Goal: Task Accomplishment & Management: Complete application form

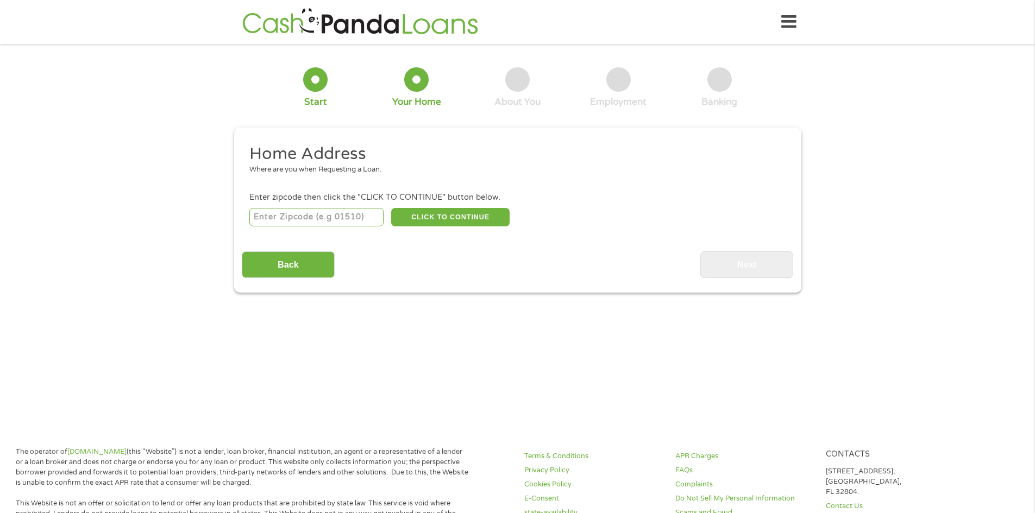
click at [353, 218] on input "number" at bounding box center [316, 217] width 134 height 18
type input "79720"
click at [475, 211] on button "CLICK TO CONTINUE" at bounding box center [450, 217] width 118 height 18
type input "79720"
type input "Big Spring"
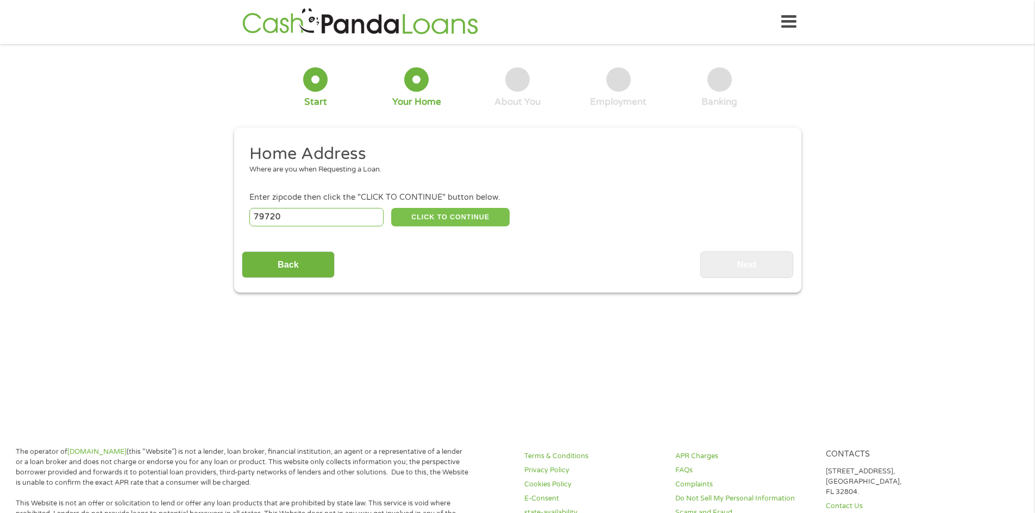
select select "[US_STATE]"
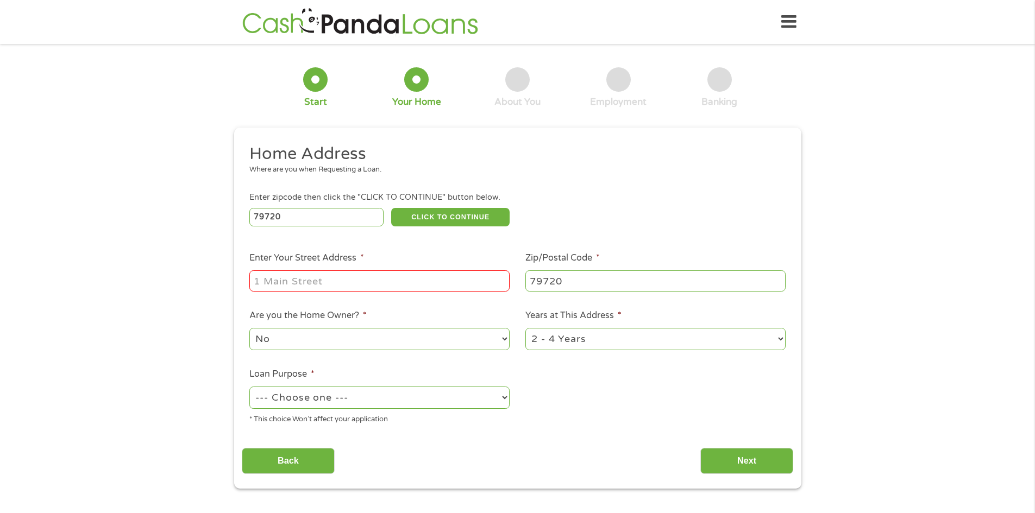
click at [393, 275] on input "Enter Your Street Address *" at bounding box center [379, 281] width 260 height 21
type input "[STREET_ADDRESS][PERSON_NAME]"
select select "carloan"
click at [747, 461] on input "Next" at bounding box center [746, 461] width 93 height 27
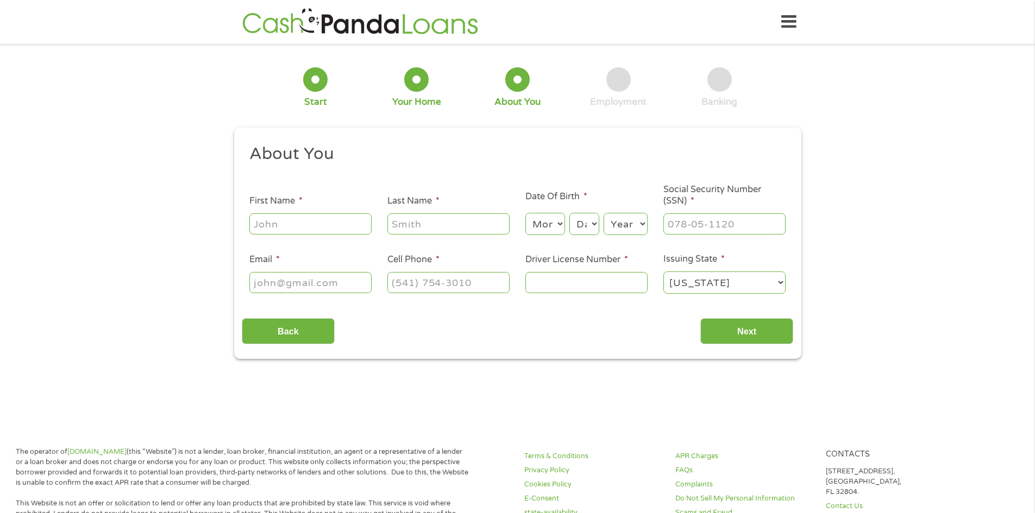
drag, startPoint x: 329, startPoint y: 239, endPoint x: 332, endPoint y: 229, distance: 10.3
click at [329, 239] on ul "About You This field is hidden when viewing the form Title * --- Choose one ---…" at bounding box center [517, 223] width 551 height 160
click at [332, 229] on input "First Name *" at bounding box center [310, 224] width 122 height 21
type input "Gabriella"
type input "[PERSON_NAME]"
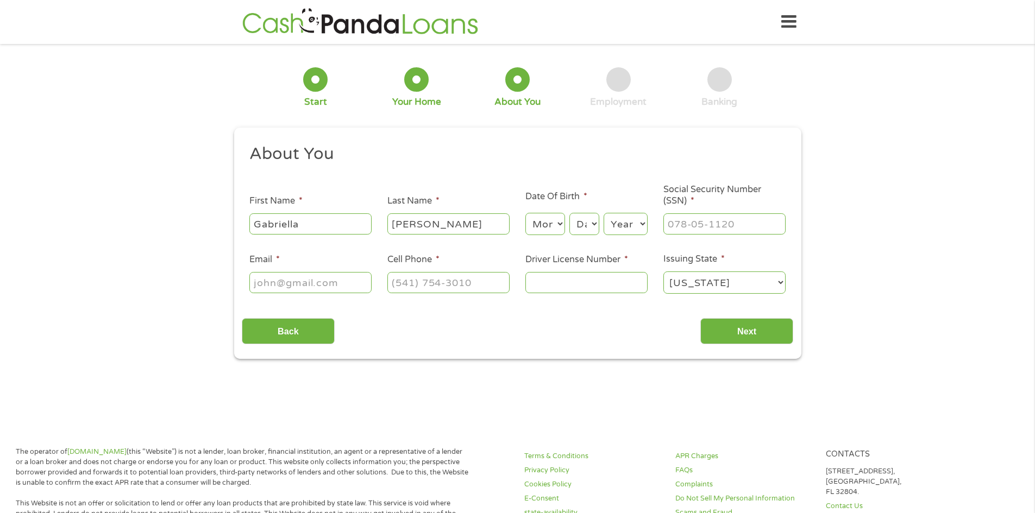
click at [535, 219] on select "Month 1 2 3 4 5 6 7 8 9 10 11 12" at bounding box center [545, 224] width 40 height 22
select select "9"
click at [525, 213] on select "Month 1 2 3 4 5 6 7 8 9 10 11 12" at bounding box center [545, 224] width 40 height 22
click at [592, 227] on select "Day 1 2 3 4 5 6 7 8 9 10 11 12 13 14 15 16 17 18 19 20 21 22 23 24 25 26 27 28 …" at bounding box center [583, 224] width 29 height 22
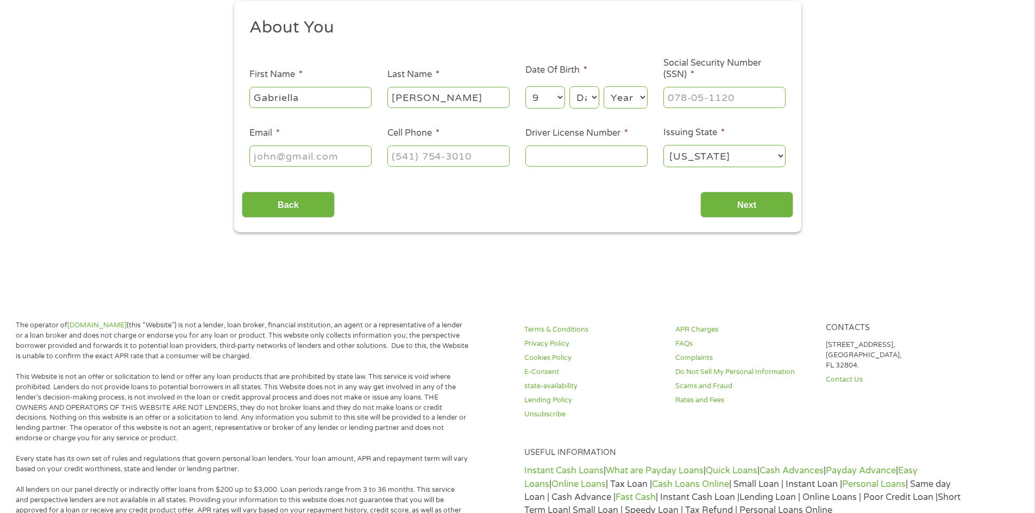
scroll to position [0, 0]
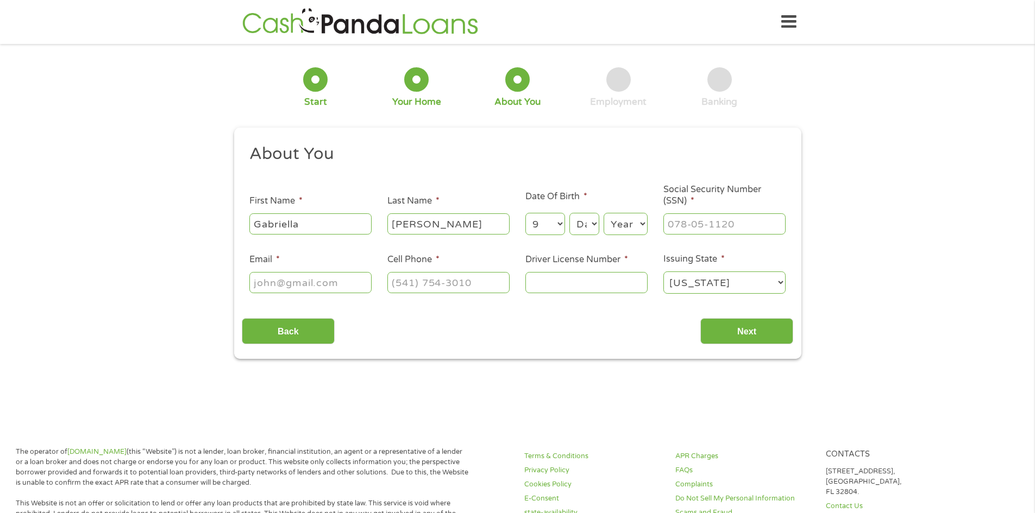
click at [587, 224] on select "Day 1 2 3 4 5 6 7 8 9 10 11 12 13 14 15 16 17 18 19 20 21 22 23 24 25 26 27 28 …" at bounding box center [583, 224] width 29 height 22
select select "26"
click at [569, 213] on select "Day 1 2 3 4 5 6 7 8 9 10 11 12 13 14 15 16 17 18 19 20 21 22 23 24 25 26 27 28 …" at bounding box center [583, 224] width 29 height 22
click at [628, 225] on select "Year [DATE] 2006 2005 2004 2003 2002 2001 2000 1999 1998 1997 1996 1995 1994 19…" at bounding box center [626, 224] width 44 height 22
select select "1995"
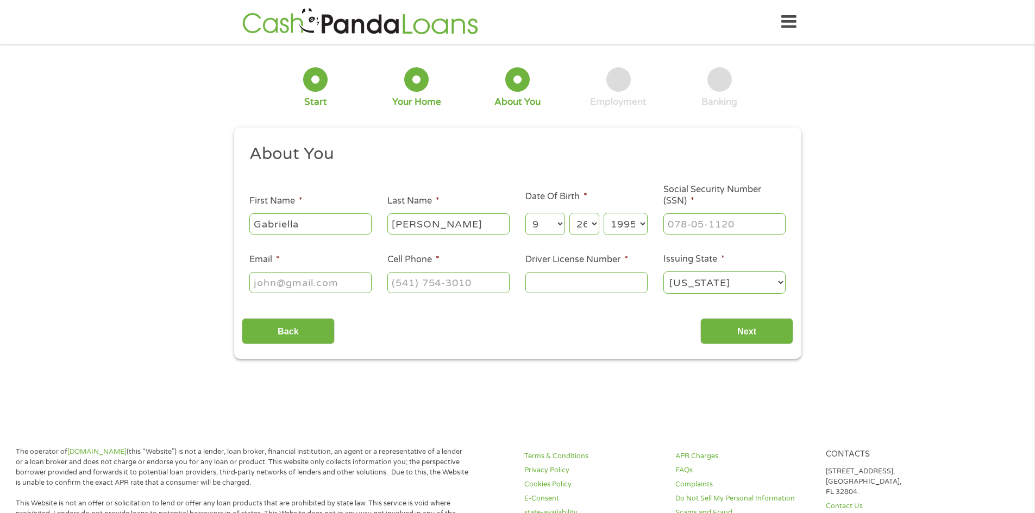
click at [604, 213] on select "Year [DATE] 2006 2005 2004 2003 2002 2001 2000 1999 1998 1997 1996 1995 1994 19…" at bounding box center [626, 224] width 44 height 22
click at [699, 235] on div at bounding box center [724, 224] width 122 height 25
click at [705, 215] on input "___-__-____" at bounding box center [724, 224] width 122 height 21
type input "629-50-0578"
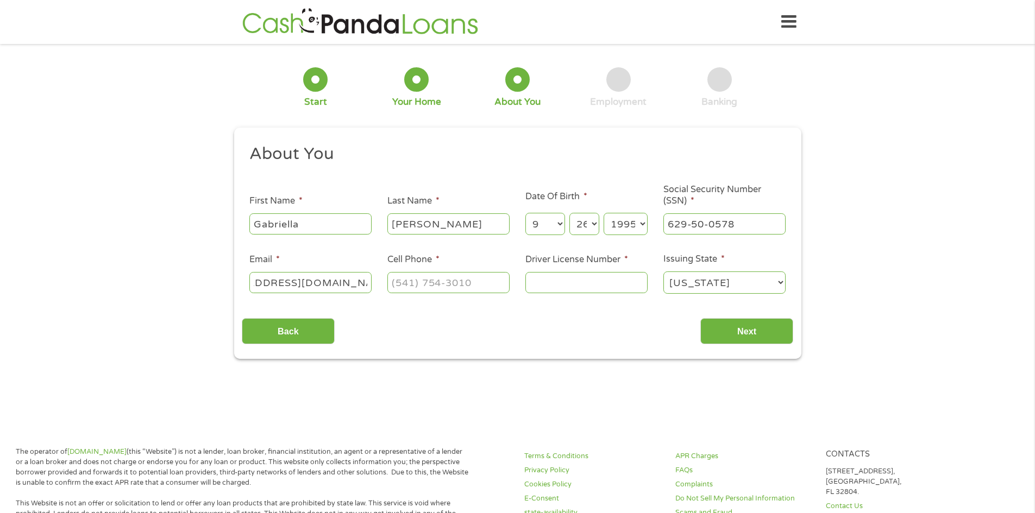
type input "[EMAIL_ADDRESS][DOMAIN_NAME]"
click at [442, 284] on input "(___) ___-____" at bounding box center [448, 282] width 122 height 21
type input "[PHONE_NUMBER]"
type input "42983768"
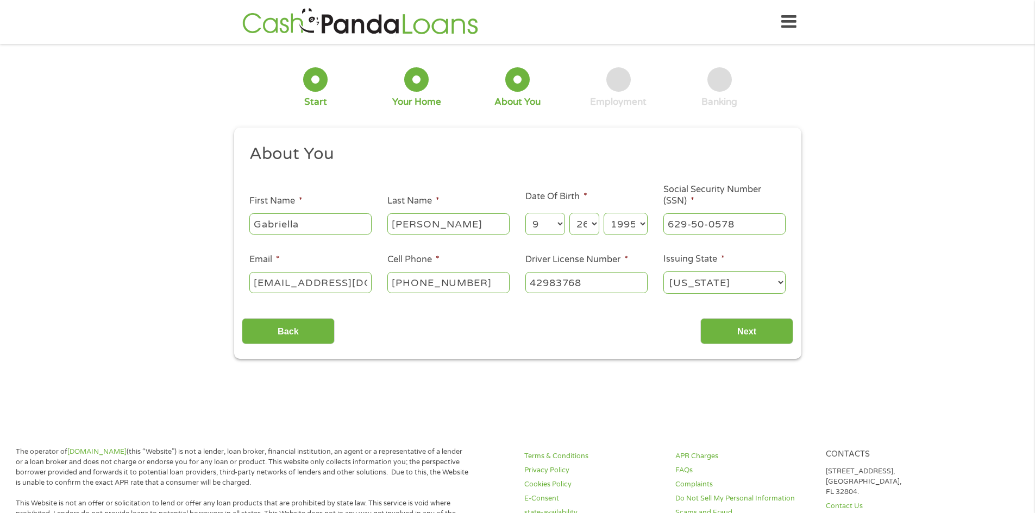
click at [700, 318] on input "Next" at bounding box center [746, 331] width 93 height 27
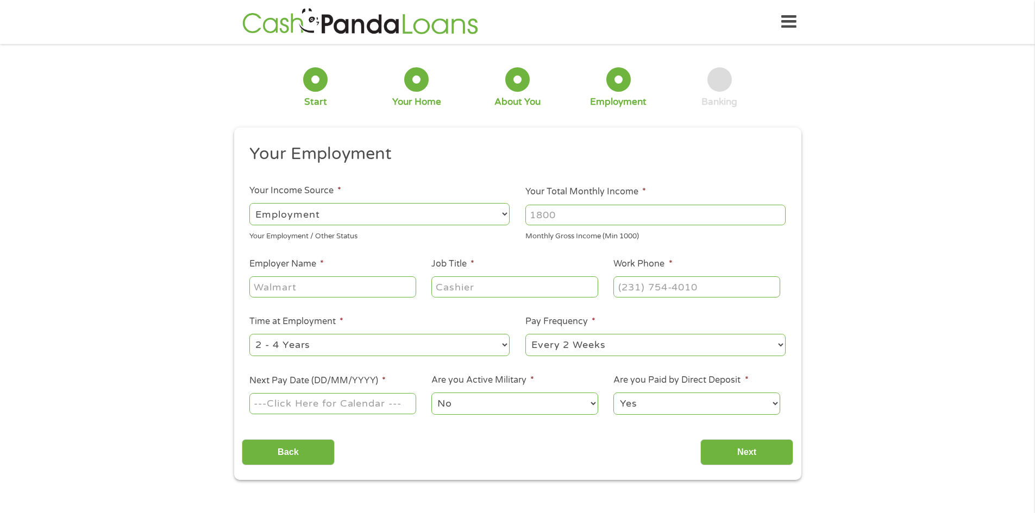
scroll to position [4, 4]
click at [572, 218] on input "Your Total Monthly Income *" at bounding box center [655, 215] width 260 height 21
type input "1200"
click at [306, 291] on input "Employer Name *" at bounding box center [332, 287] width 166 height 21
type input "H&R Block"
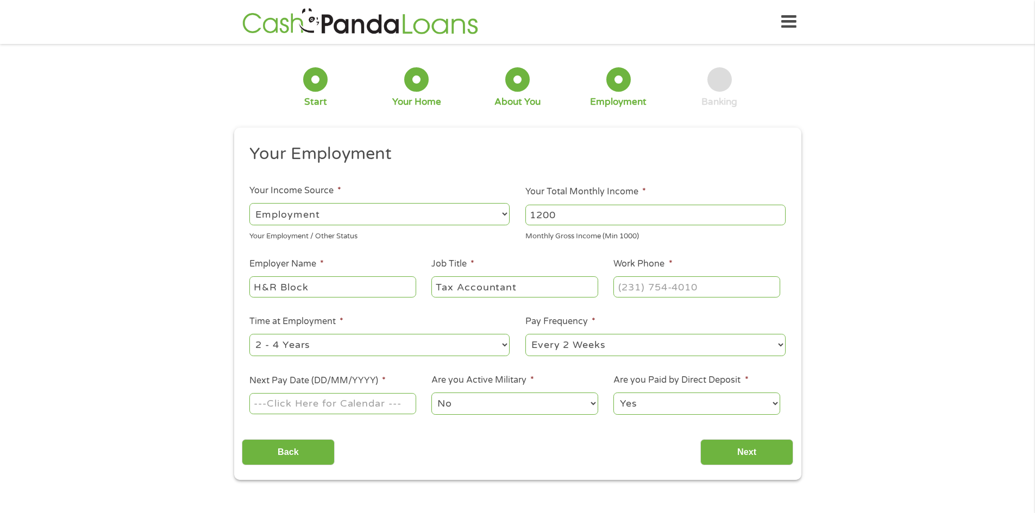
type input "Tax Accountant"
type input "[PHONE_NUMBER]"
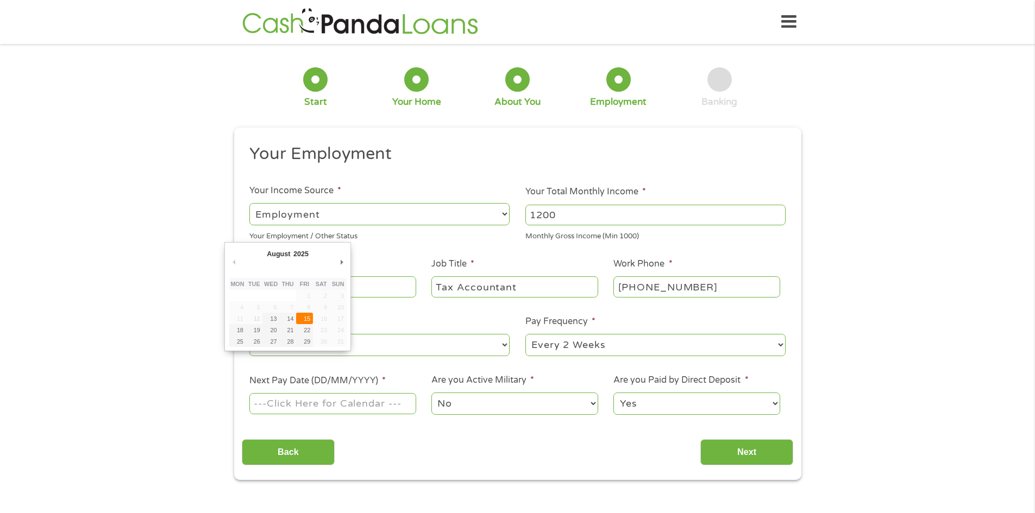
type input "[DATE]"
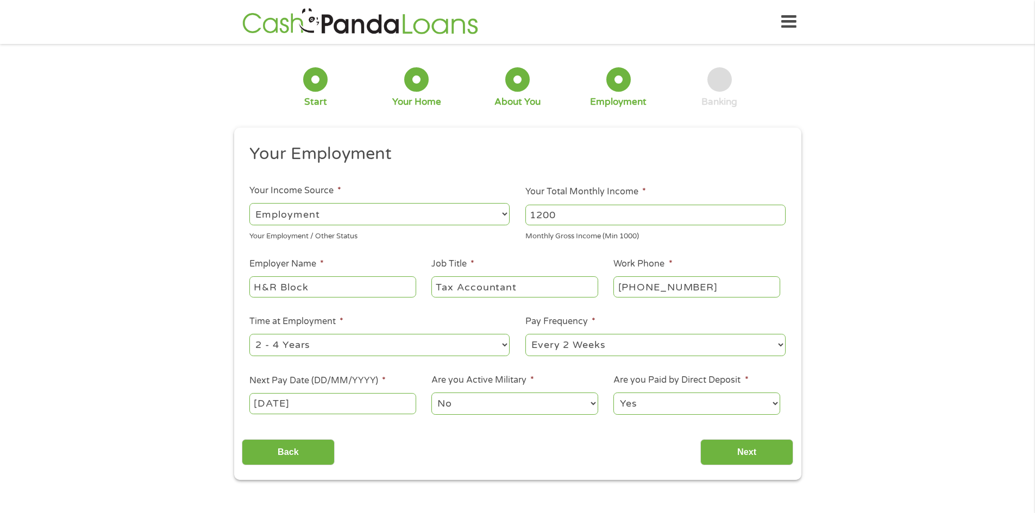
click at [467, 402] on select "No Yes" at bounding box center [514, 404] width 166 height 22
click at [431, 393] on select "No Yes" at bounding box center [514, 404] width 166 height 22
click at [739, 442] on input "Next" at bounding box center [746, 453] width 93 height 27
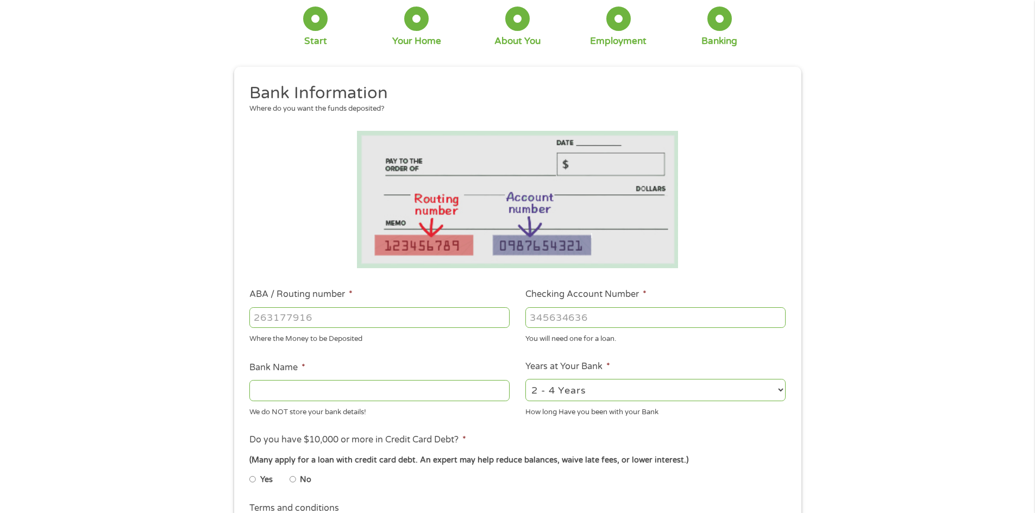
scroll to position [109, 0]
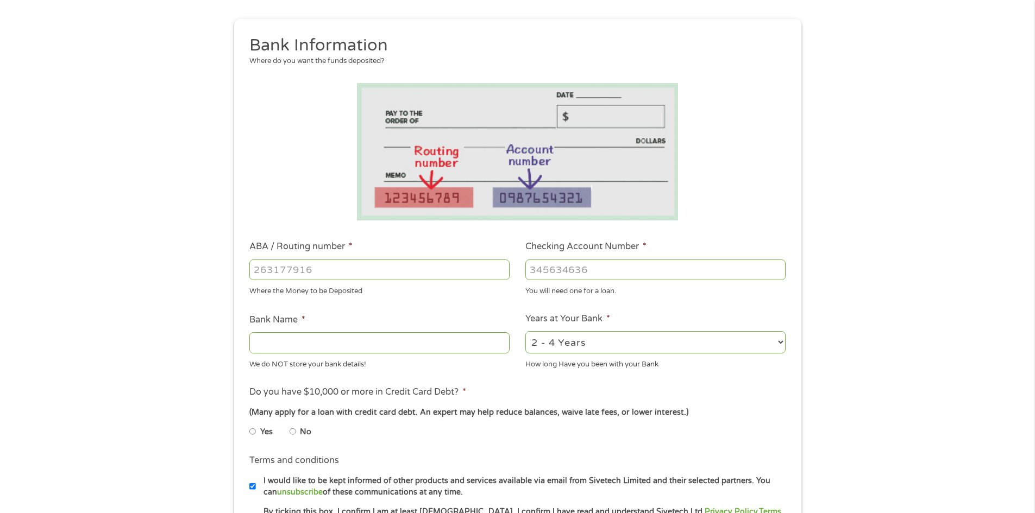
click at [362, 275] on input "ABA / Routing number *" at bounding box center [379, 270] width 260 height 21
type input "111900659"
type input "[PERSON_NAME] FARGO BANK"
type input "111900659"
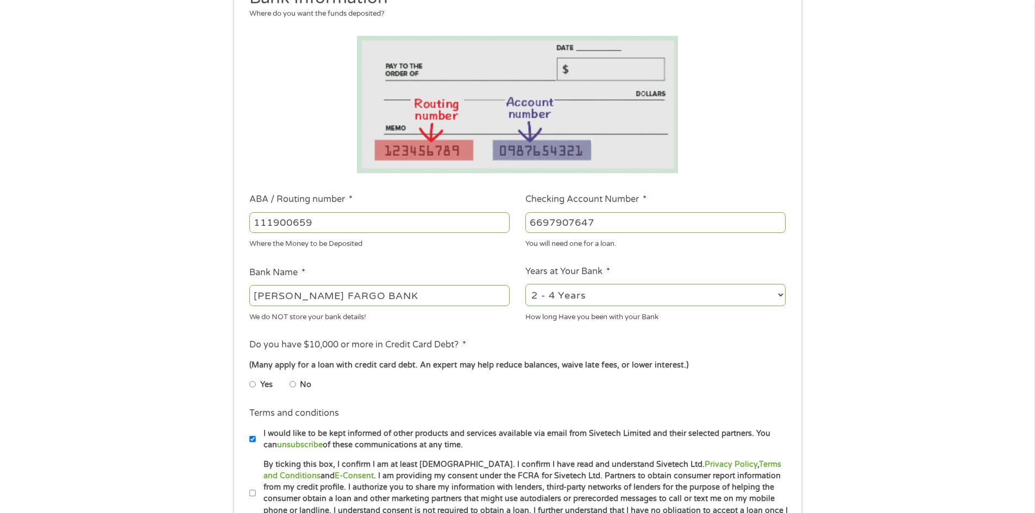
scroll to position [217, 0]
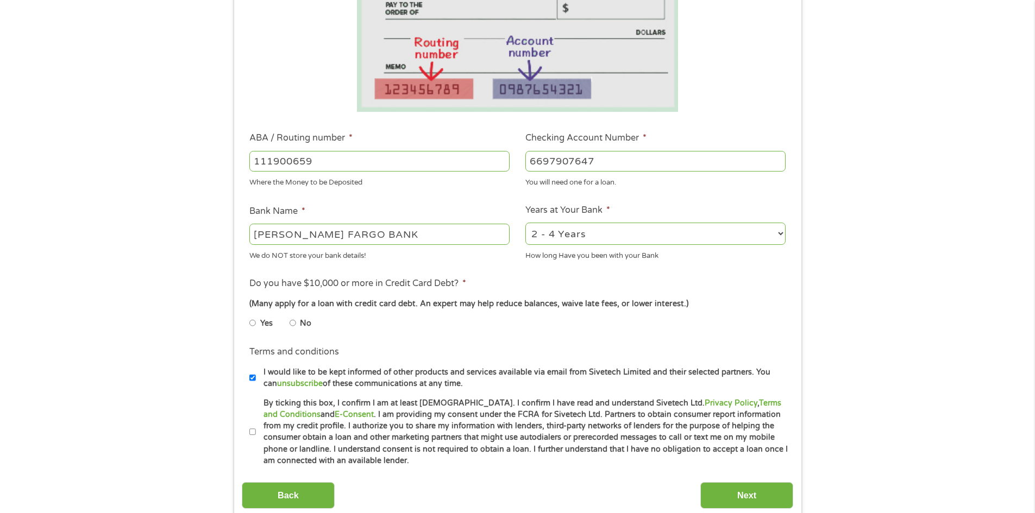
type input "6697907647"
click at [253, 323] on input "Yes" at bounding box center [252, 323] width 7 height 17
radio input "true"
click at [289, 325] on li "Yes" at bounding box center [269, 323] width 40 height 21
click at [292, 324] on input "No" at bounding box center [293, 323] width 7 height 17
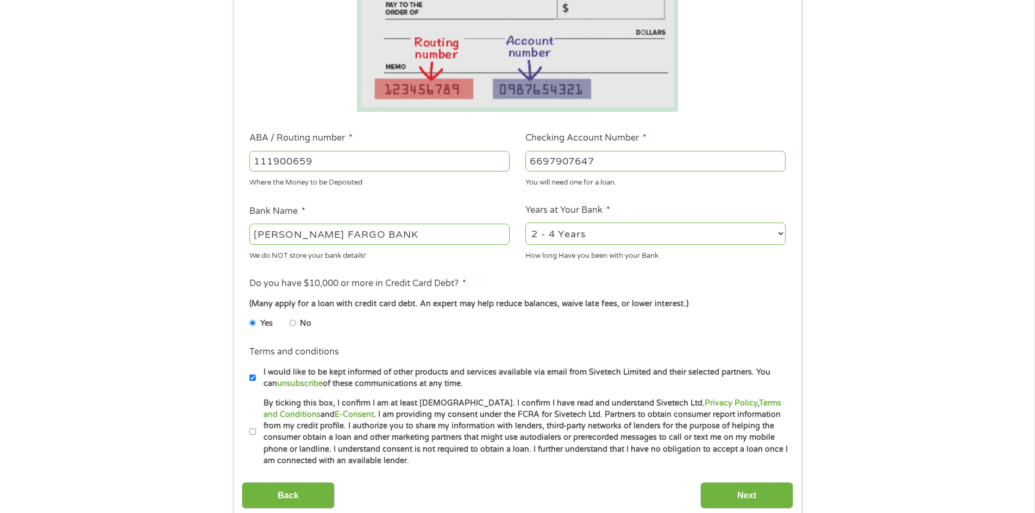
radio input "true"
click at [253, 431] on input "By ticking this box, I confirm I am at least [DEMOGRAPHIC_DATA]. I confirm I ha…" at bounding box center [252, 432] width 7 height 17
checkbox input "true"
click at [793, 510] on div "This field is hidden when viewing the form gclid This field is hidden when view…" at bounding box center [517, 216] width 567 height 613
click at [761, 497] on input "Next" at bounding box center [746, 495] width 93 height 27
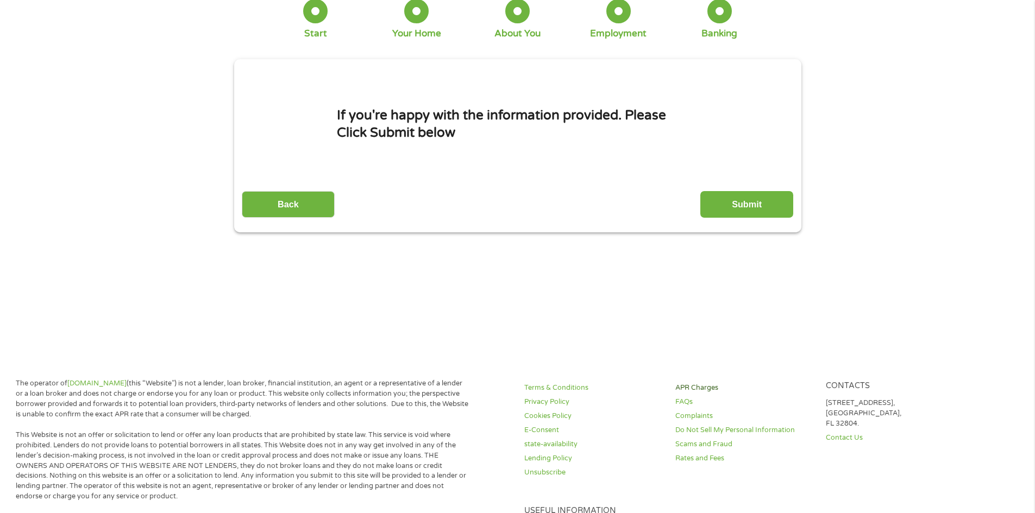
scroll to position [0, 0]
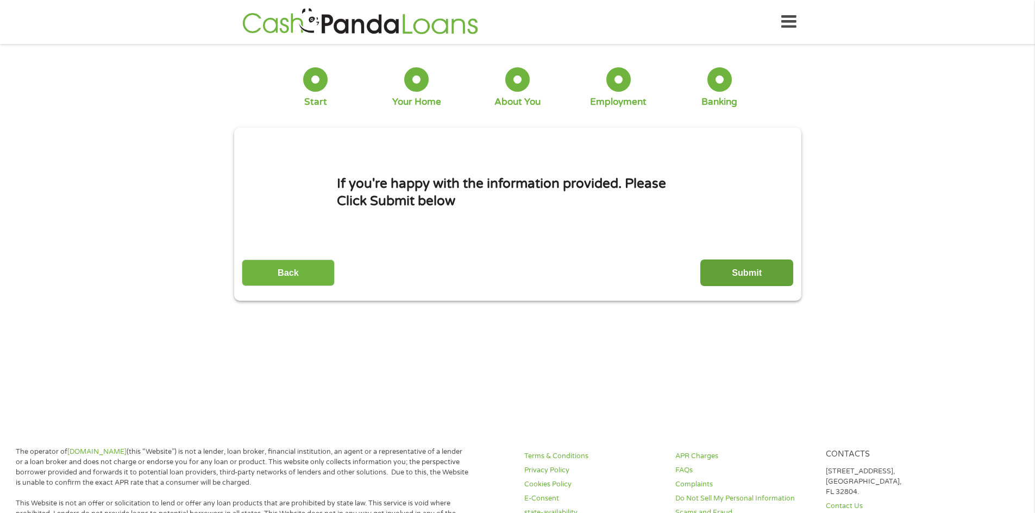
click at [728, 265] on input "Submit" at bounding box center [746, 273] width 93 height 27
